Goal: Task Accomplishment & Management: Complete application form

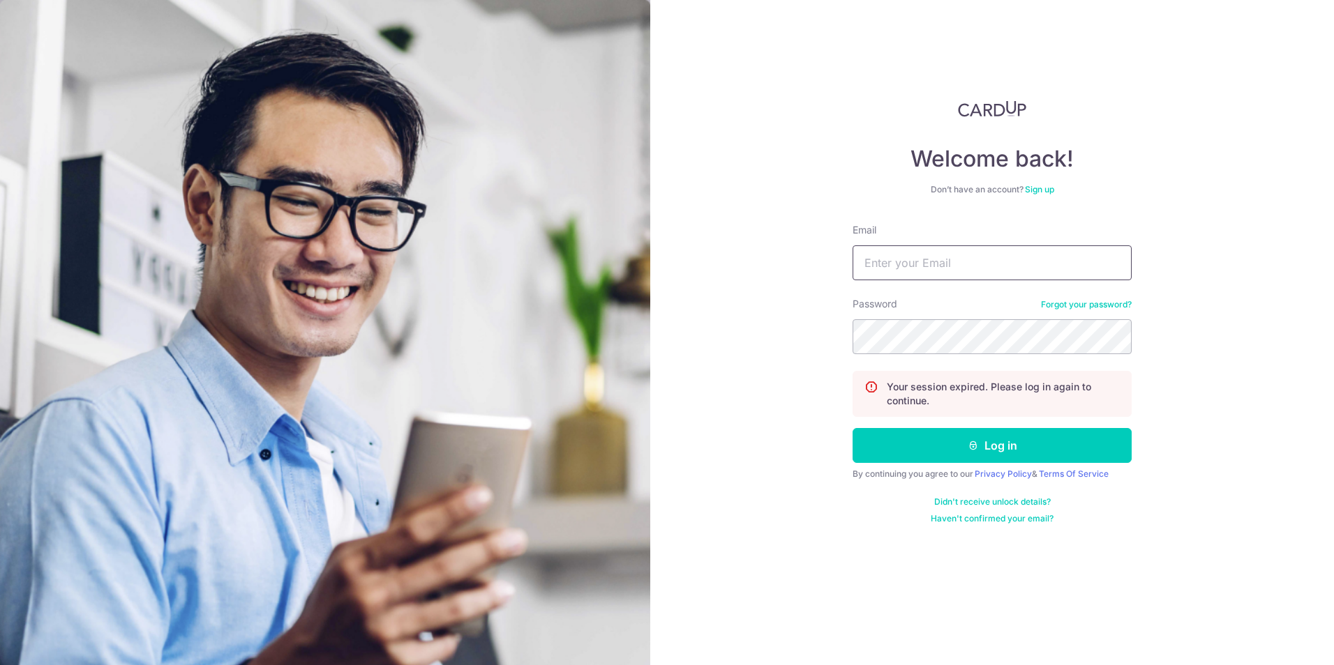
type input "[EMAIL_ADDRESS][DOMAIN_NAME]"
click at [940, 439] on button "Log in" at bounding box center [991, 445] width 279 height 35
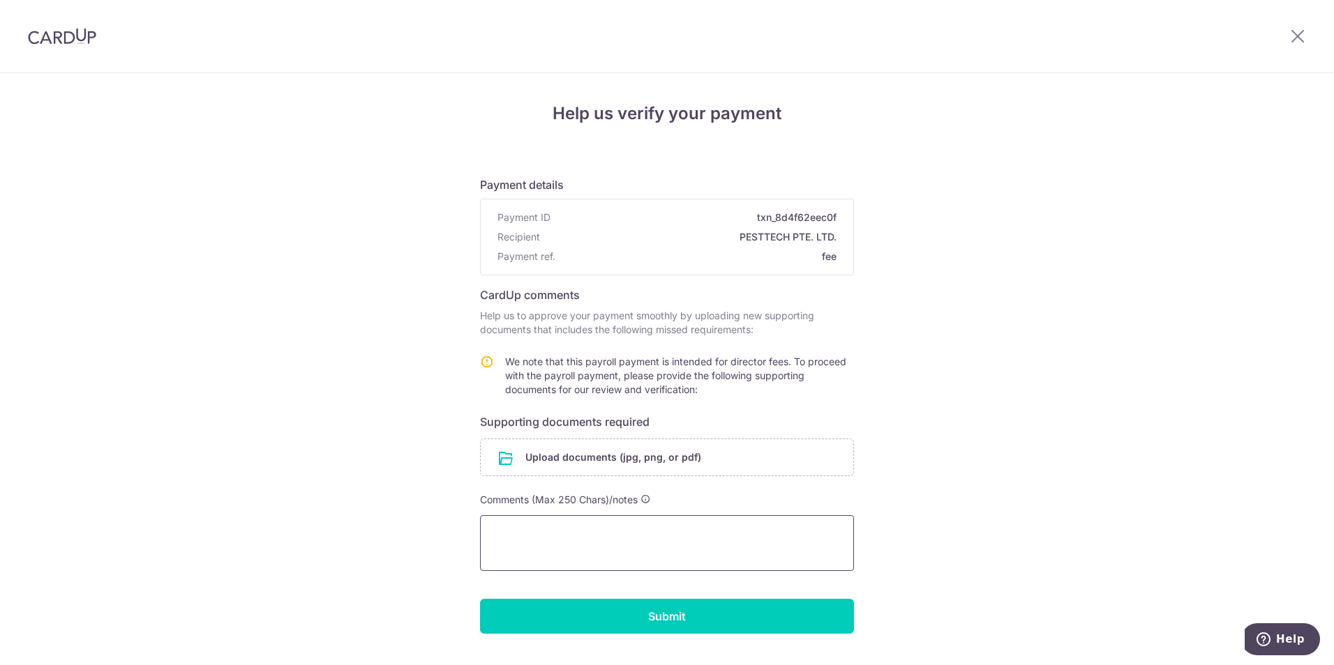
click at [577, 545] on textarea at bounding box center [667, 543] width 374 height 56
click at [513, 548] on textarea "hi, yes its monthly. need any clarification you can give me a ring 98566047" at bounding box center [667, 543] width 374 height 56
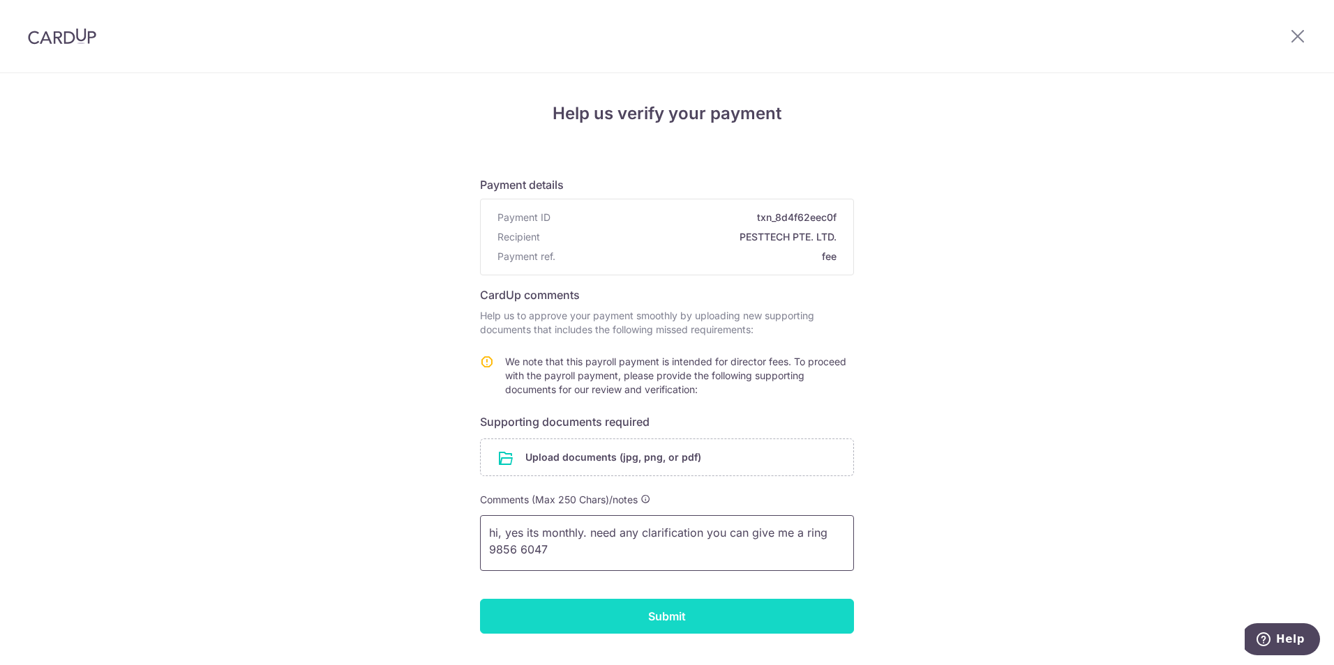
type textarea "hi, yes its monthly. need any clarification you can give me a ring 9856 6047"
click at [628, 614] on input "Submit" at bounding box center [667, 616] width 374 height 35
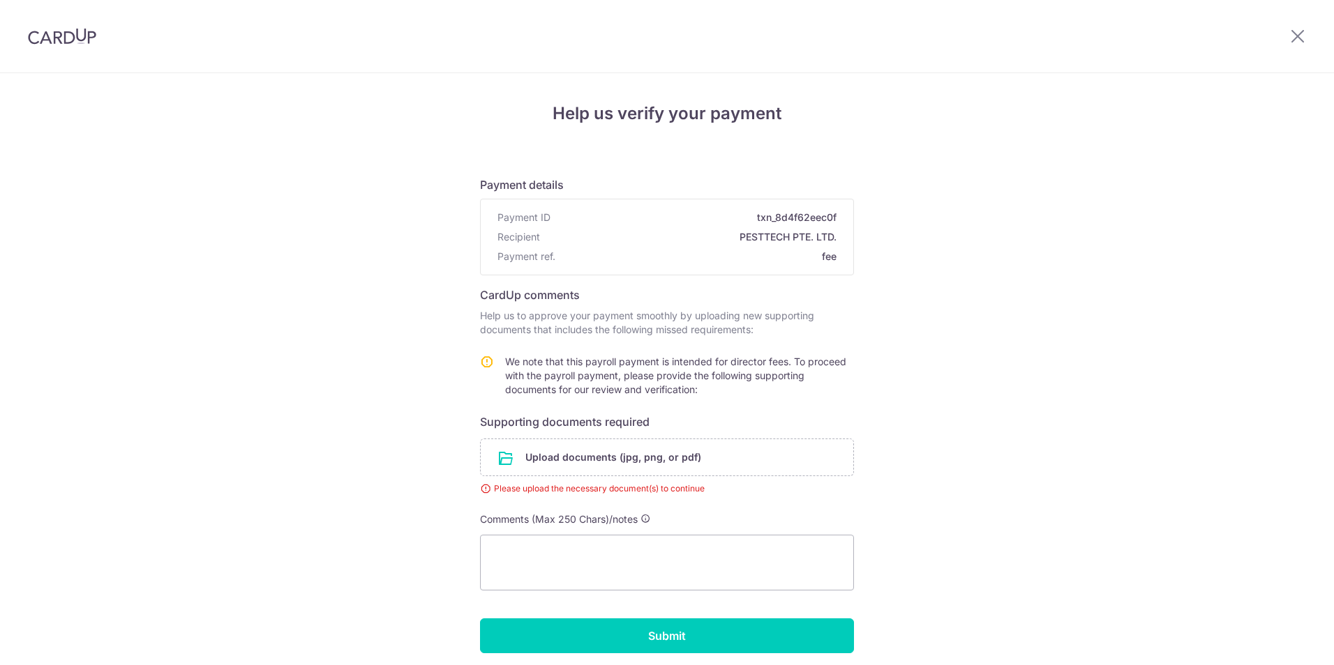
scroll to position [54, 0]
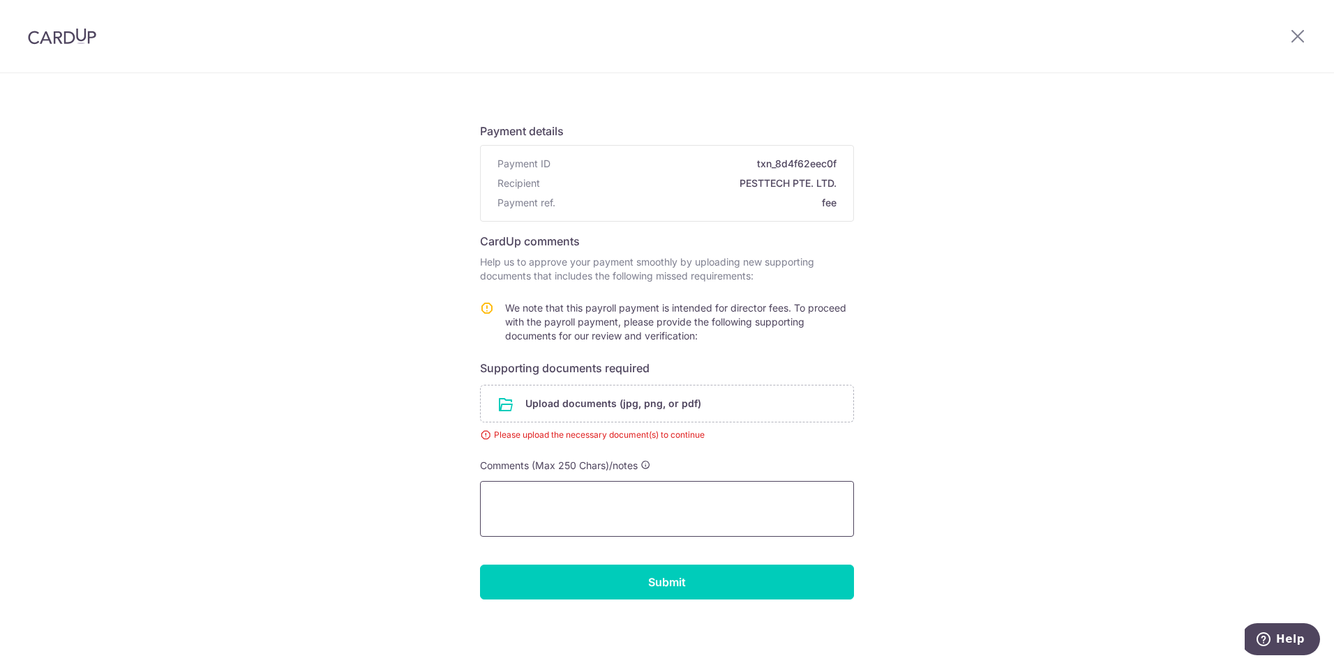
click at [642, 505] on textarea at bounding box center [667, 509] width 374 height 56
type textarea "h"
click at [628, 410] on input "file" at bounding box center [667, 404] width 372 height 36
click at [882, 445] on div "Help us verify your payment Payment details Payment ID txn_8d4f62eec0f Recipien…" at bounding box center [667, 343] width 1334 height 646
click at [778, 412] on input "file" at bounding box center [667, 404] width 372 height 36
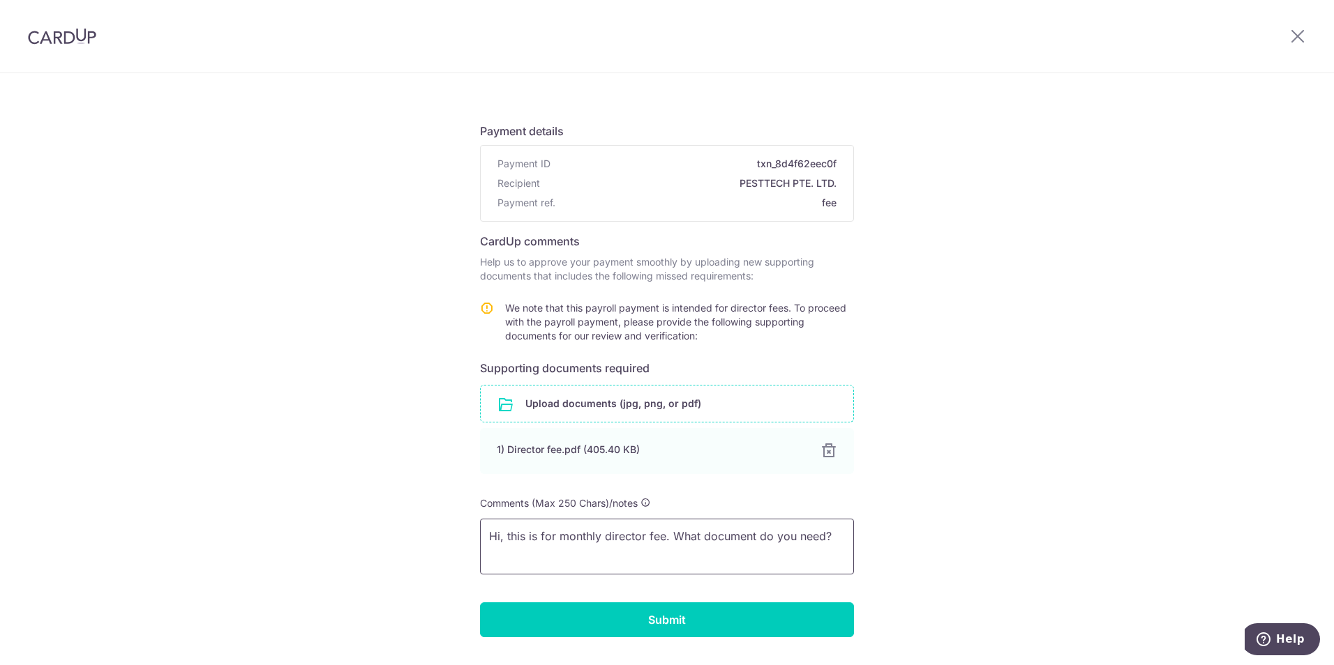
click at [827, 536] on textarea "Hi, this is for monthly director fee. What document do you need?" at bounding box center [667, 547] width 374 height 56
click at [697, 550] on textarea "Hi, this is for monthly director fee. What document do you need? if need cailfi…" at bounding box center [667, 547] width 374 height 56
drag, startPoint x: 530, startPoint y: 554, endPoint x: 579, endPoint y: 556, distance: 48.8
click at [579, 556] on textarea "Hi, this is for monthly director fee. What document do you need? if need cailfi…" at bounding box center [667, 547] width 374 height 56
click at [617, 558] on textarea "Hi, this is for monthly director fee. What document do you need? if need caific…" at bounding box center [667, 547] width 374 height 56
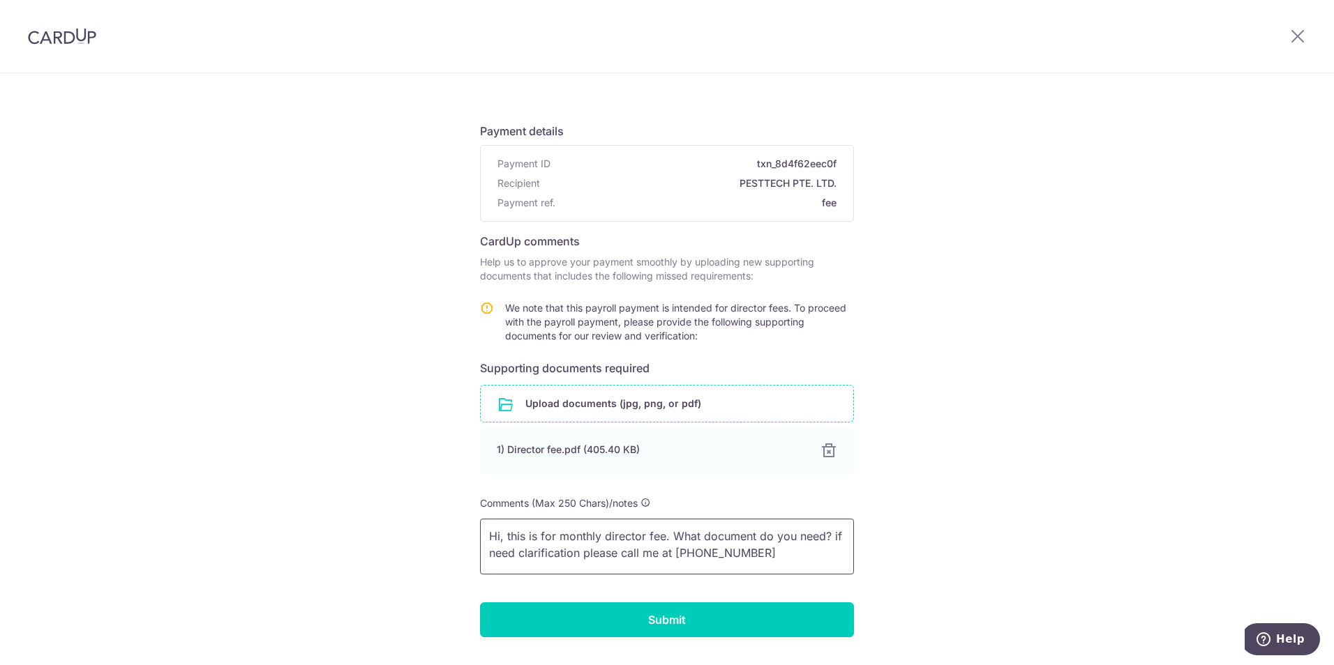
click at [748, 558] on textarea "Hi, this is for monthly director fee. What document do you need? if need clarif…" at bounding box center [667, 547] width 374 height 56
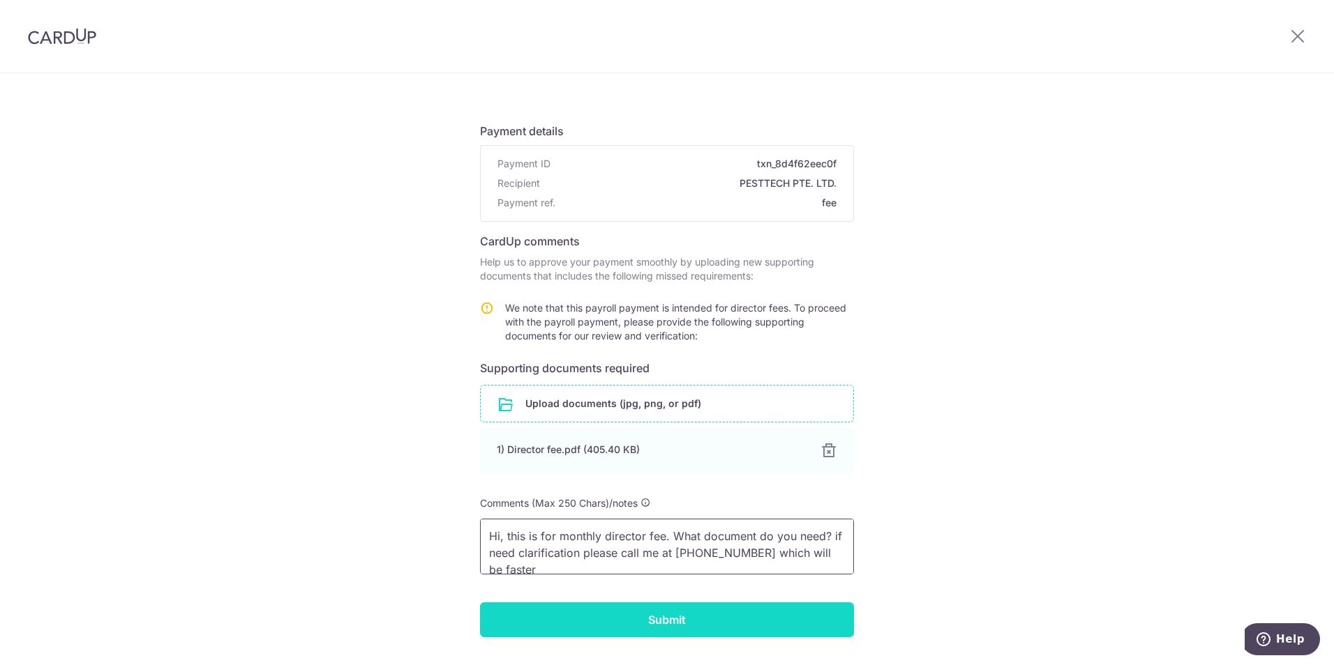
type textarea "Hi, this is for monthly director fee. What document do you need? if need clarif…"
click at [738, 617] on input "Submit" at bounding box center [667, 620] width 374 height 35
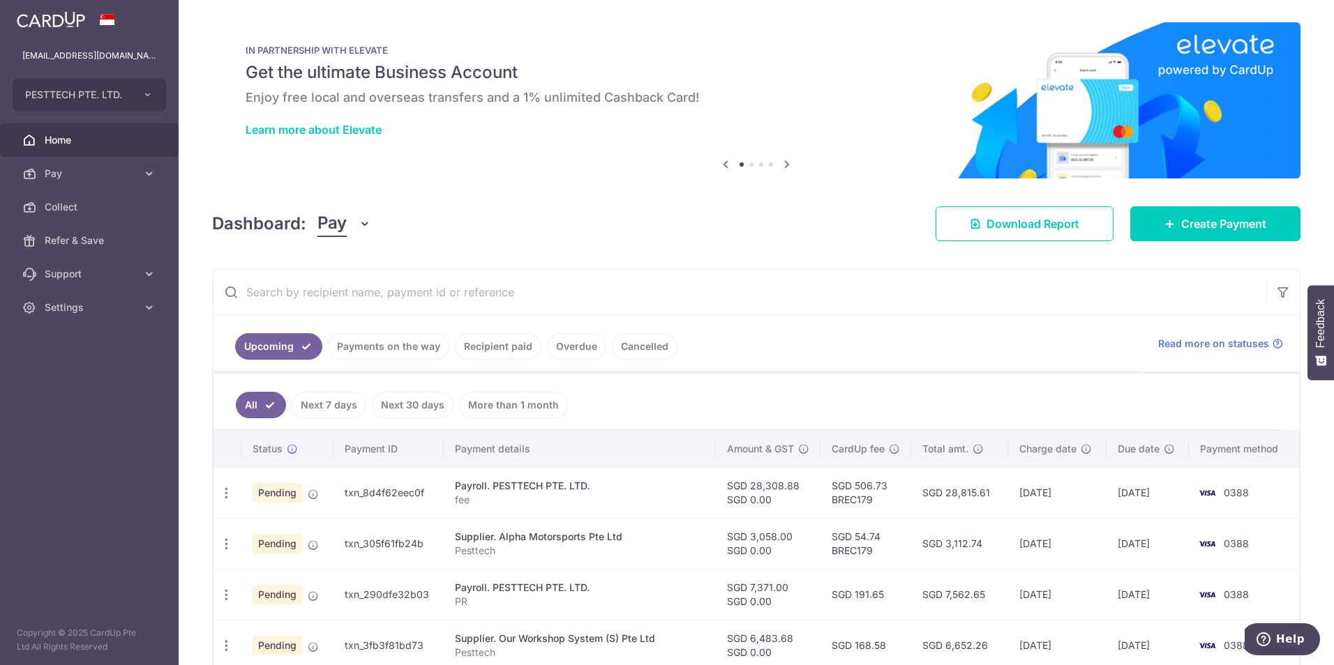
click at [417, 347] on link "Payments on the way" at bounding box center [388, 346] width 121 height 27
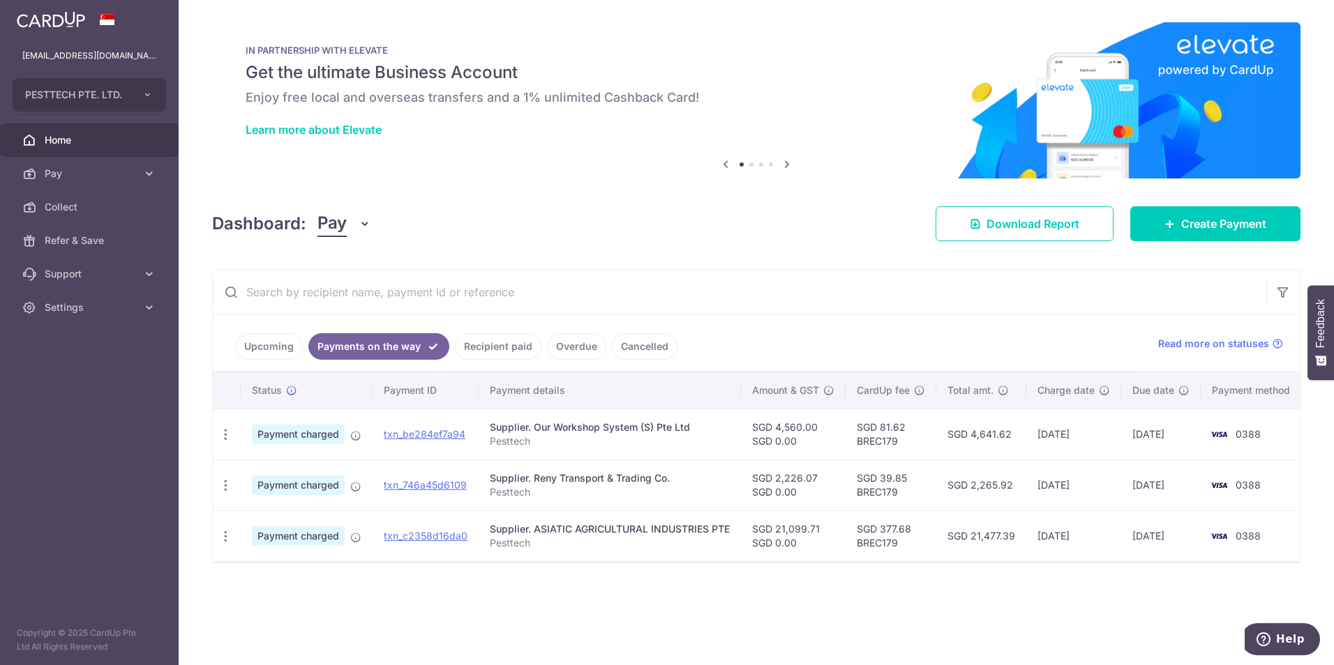
click at [483, 341] on link "Recipient paid" at bounding box center [498, 346] width 86 height 27
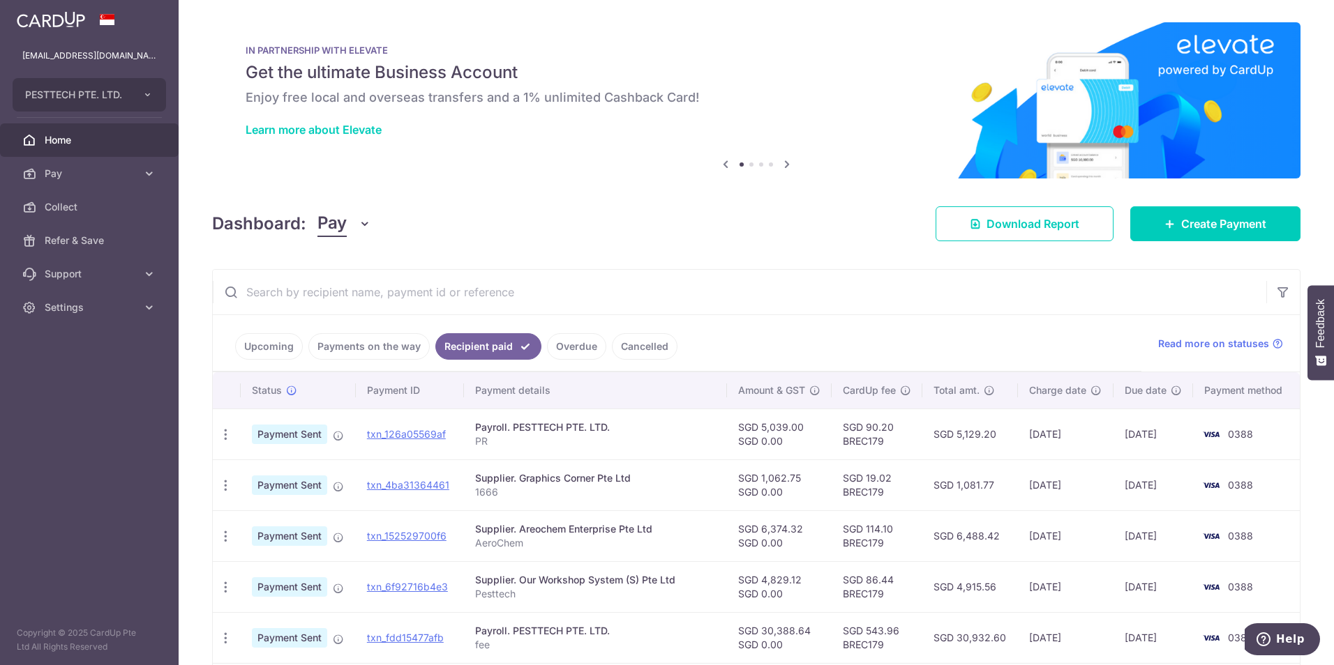
click at [565, 342] on link "Overdue" at bounding box center [576, 346] width 59 height 27
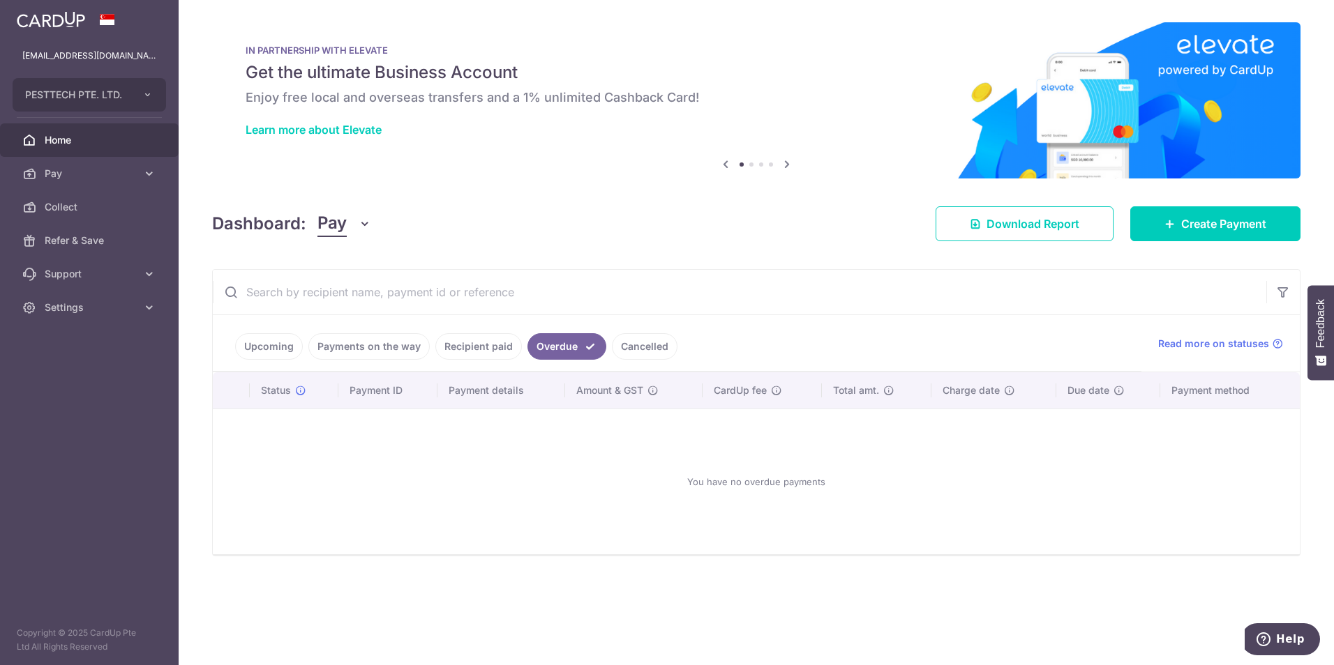
click at [650, 342] on link "Cancelled" at bounding box center [645, 346] width 66 height 27
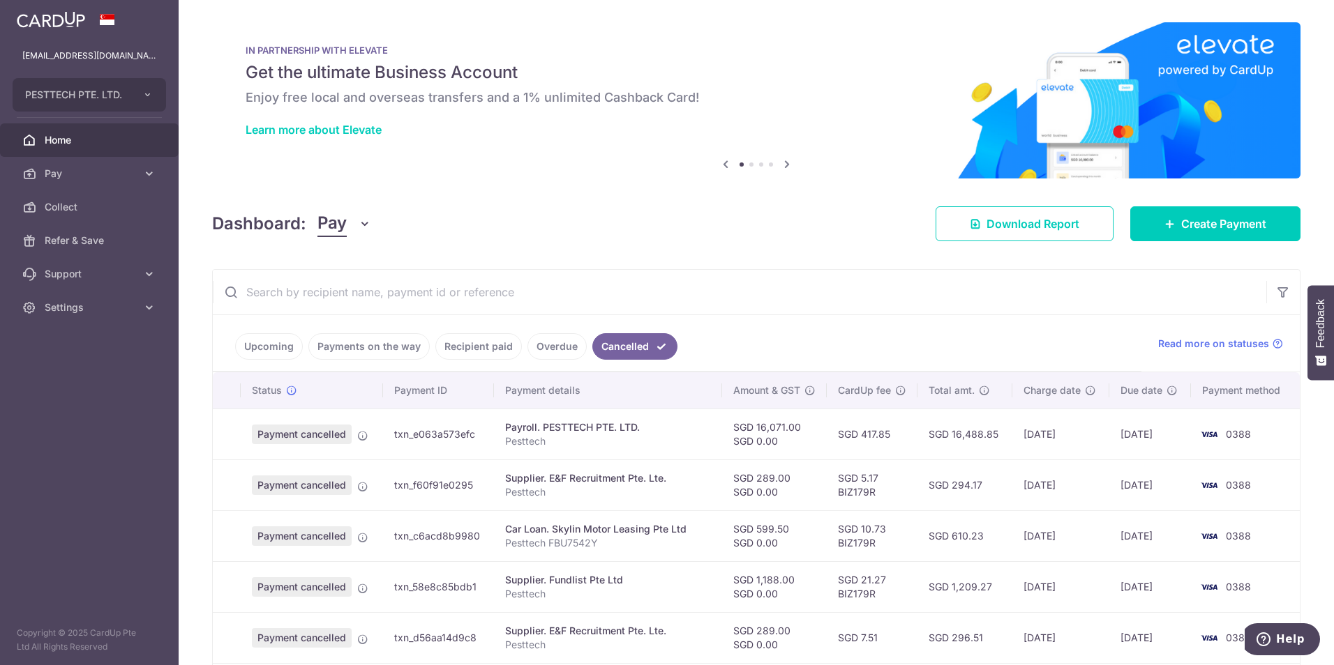
click at [282, 350] on link "Upcoming" at bounding box center [269, 346] width 68 height 27
